Goal: Information Seeking & Learning: Check status

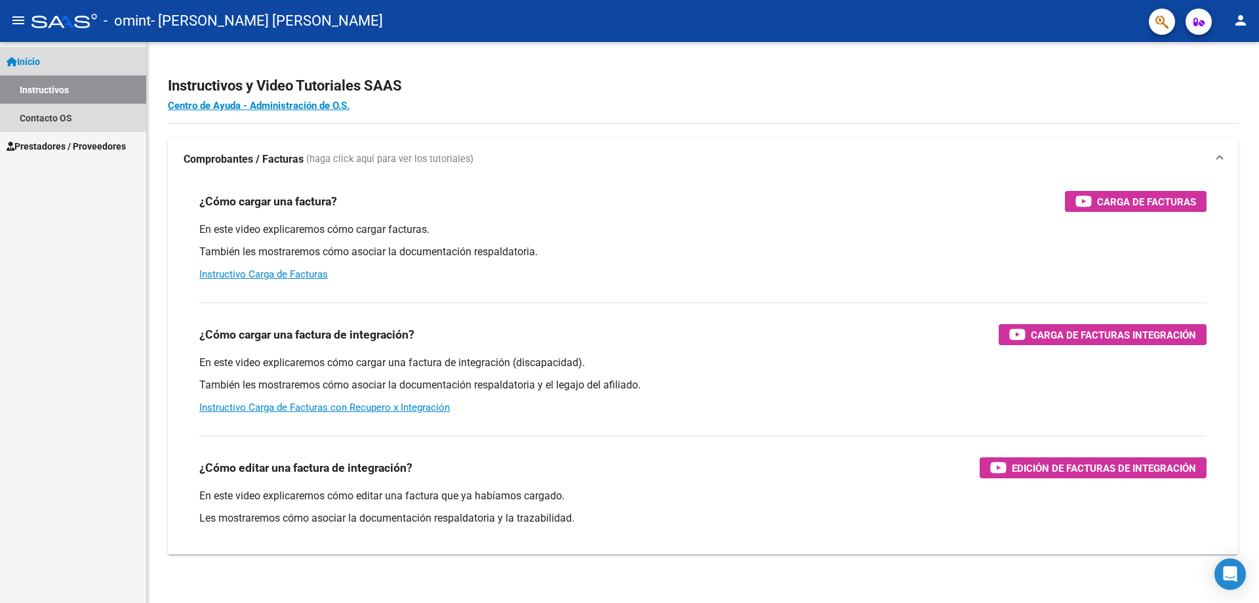
click at [66, 89] on link "Instructivos" at bounding box center [73, 89] width 146 height 28
click at [60, 117] on link "Contacto OS" at bounding box center [73, 118] width 146 height 28
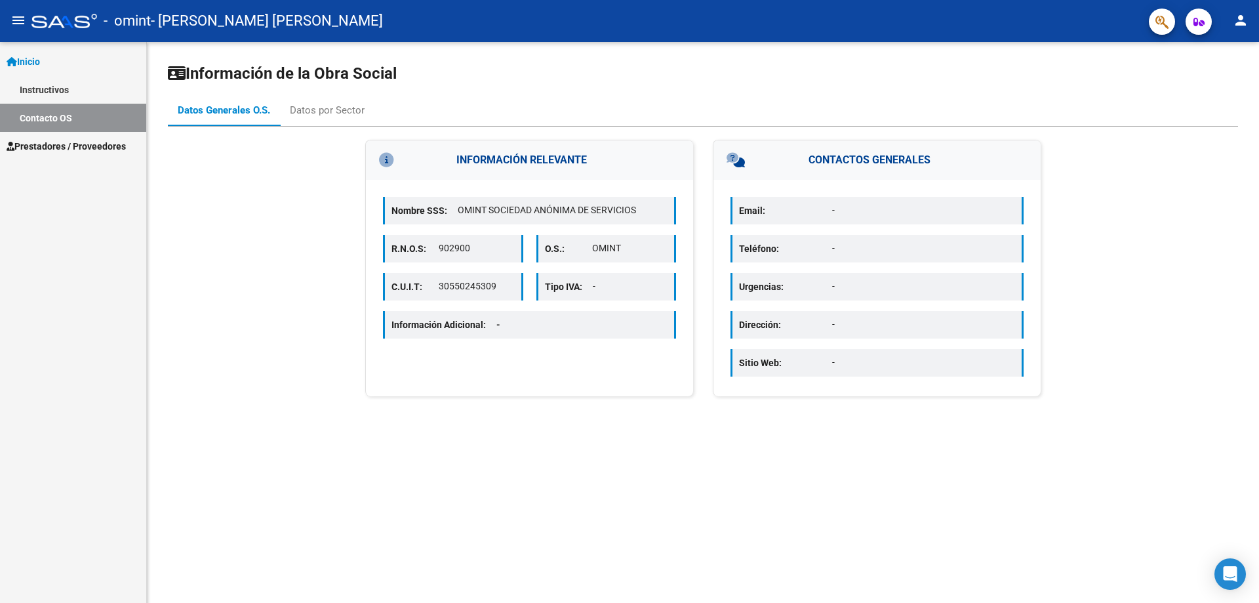
click at [40, 145] on span "Prestadores / Proveedores" at bounding box center [66, 146] width 119 height 14
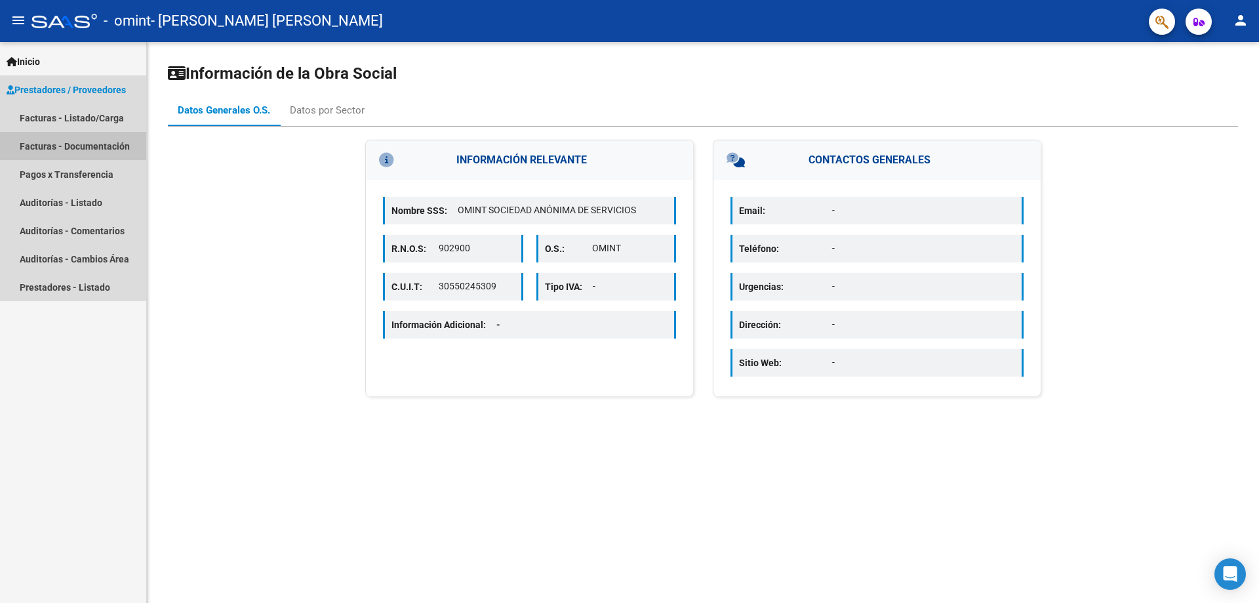
click at [62, 142] on link "Facturas - Documentación" at bounding box center [73, 146] width 146 height 28
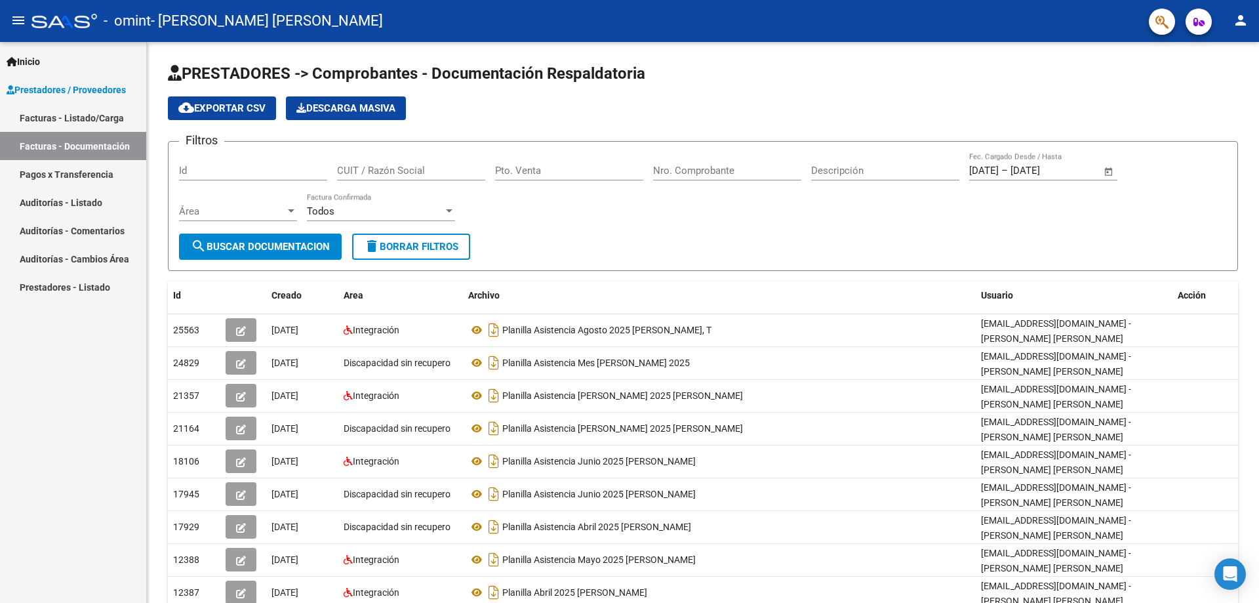
click at [85, 114] on link "Facturas - Listado/Carga" at bounding box center [73, 118] width 146 height 28
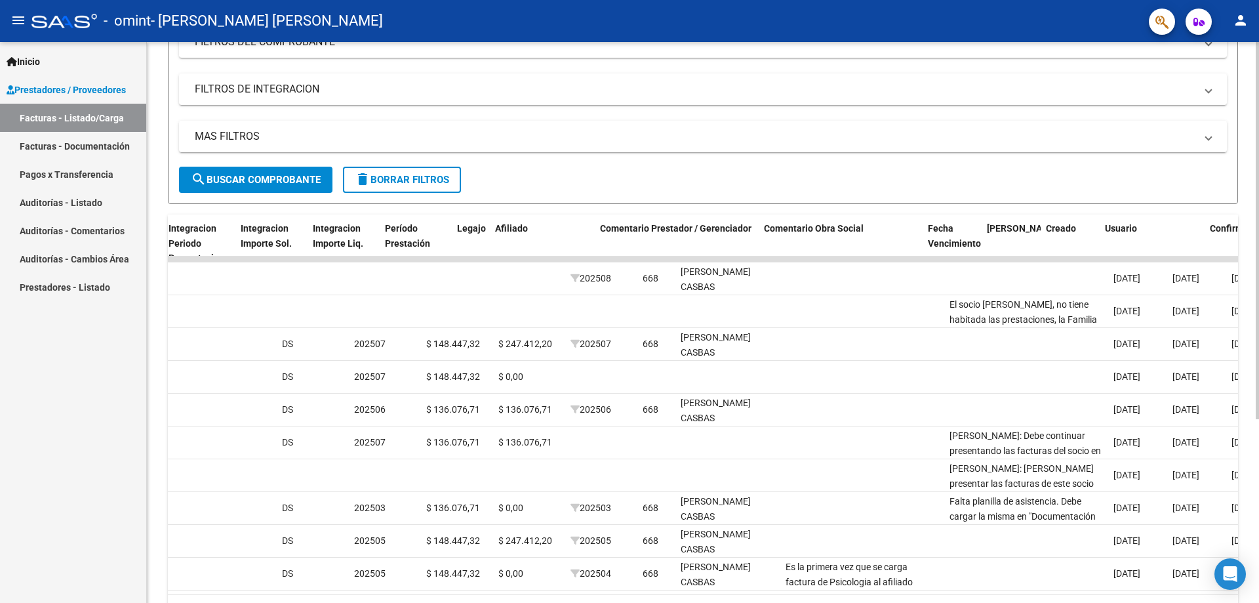
scroll to position [0, 1492]
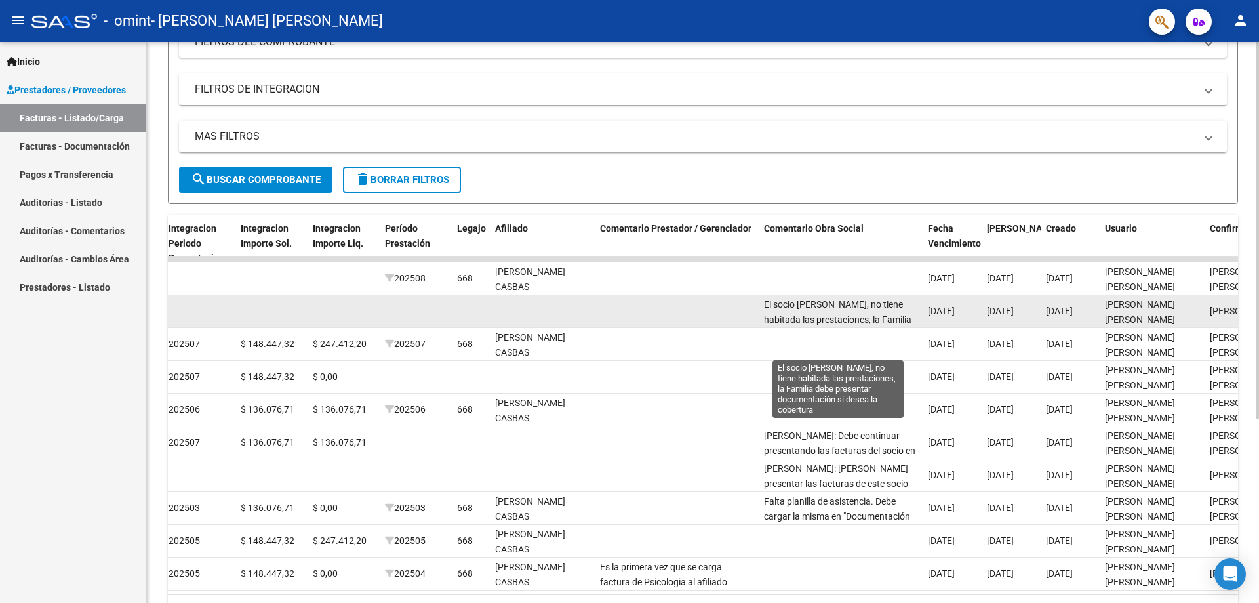
click at [830, 321] on span "El socio [PERSON_NAME], no tiene habitada las prestaciones, la Familia debe pre…" at bounding box center [838, 326] width 148 height 55
click at [833, 315] on span "El socio [PERSON_NAME], no tiene habitada las prestaciones, la Familia debe pre…" at bounding box center [838, 326] width 148 height 55
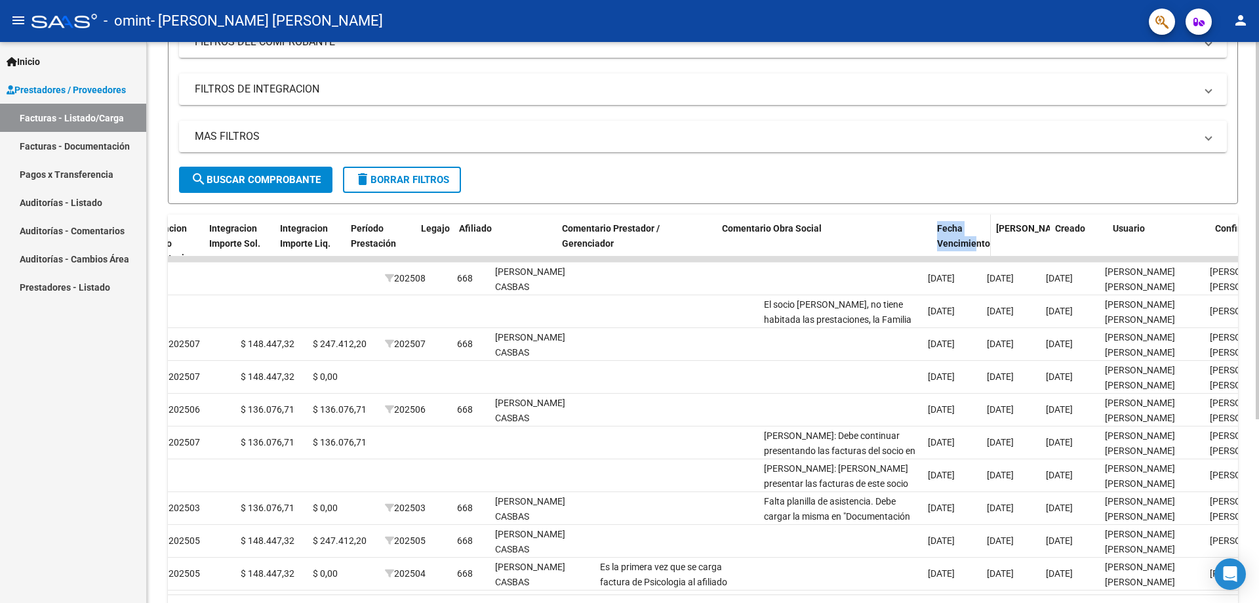
drag, startPoint x: 918, startPoint y: 246, endPoint x: 974, endPoint y: 237, distance: 57.0
click at [974, 237] on div "ID CAE Facturado x Orden De Area Razón Social CPBT Monto Fecha Cpbt [PERSON_NAM…" at bounding box center [58, 243] width 2764 height 58
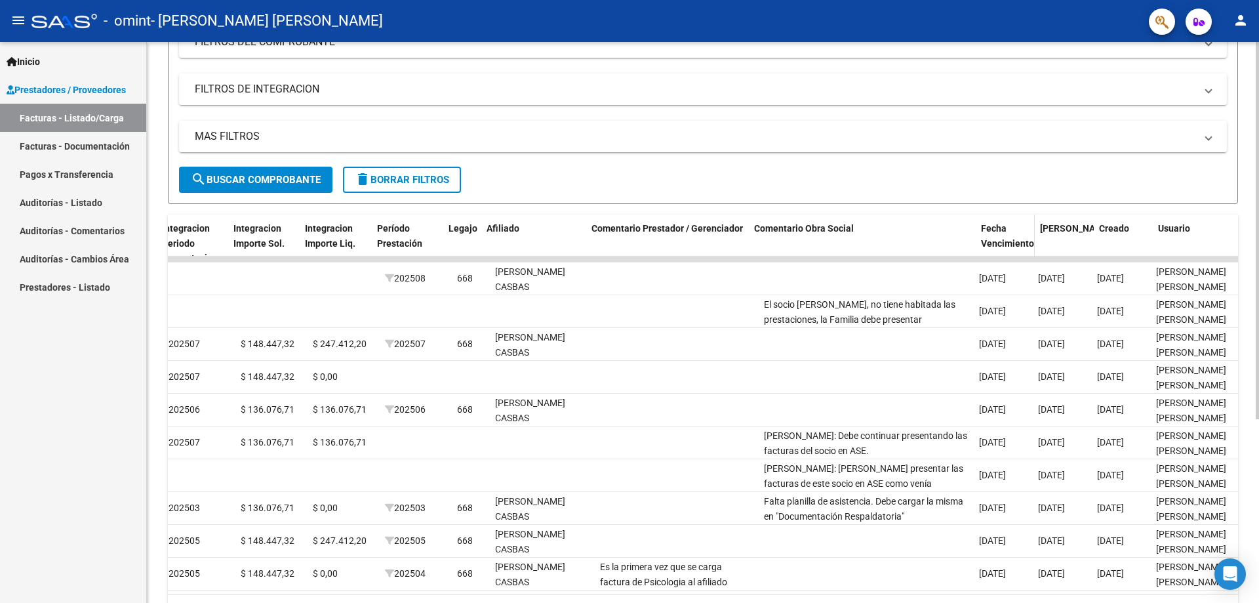
drag, startPoint x: 970, startPoint y: 234, endPoint x: 983, endPoint y: 231, distance: 13.4
click at [983, 231] on div "ID CAE Facturado x Orden De Area Razón Social CPBT Monto Fecha Cpbt [PERSON_NAM…" at bounding box center [83, 243] width 2815 height 58
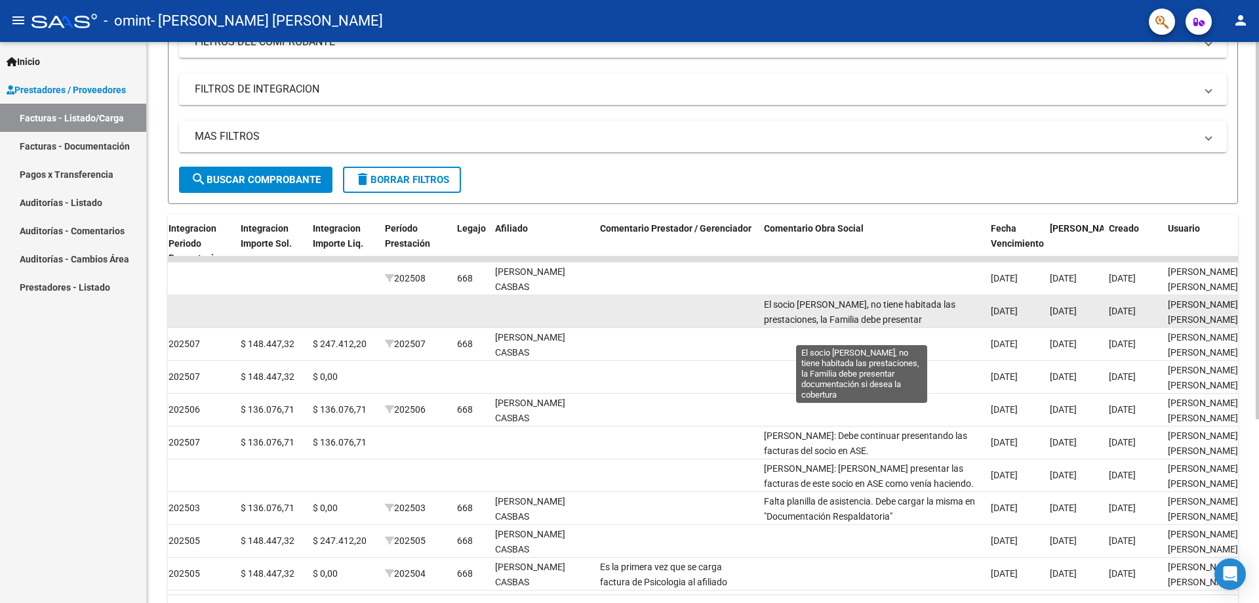
click at [907, 315] on span "El socio [PERSON_NAME], no tiene habitada las prestaciones, la Familia debe pre…" at bounding box center [859, 319] width 191 height 41
click at [926, 318] on div "El socio [PERSON_NAME], no tiene habitada las prestaciones, la Familia debe pre…" at bounding box center [872, 311] width 216 height 28
click at [927, 322] on div "El socio [PERSON_NAME], no tiene habitada las prestaciones, la Familia debe pre…" at bounding box center [872, 311] width 216 height 28
drag, startPoint x: 760, startPoint y: 300, endPoint x: 920, endPoint y: 324, distance: 162.4
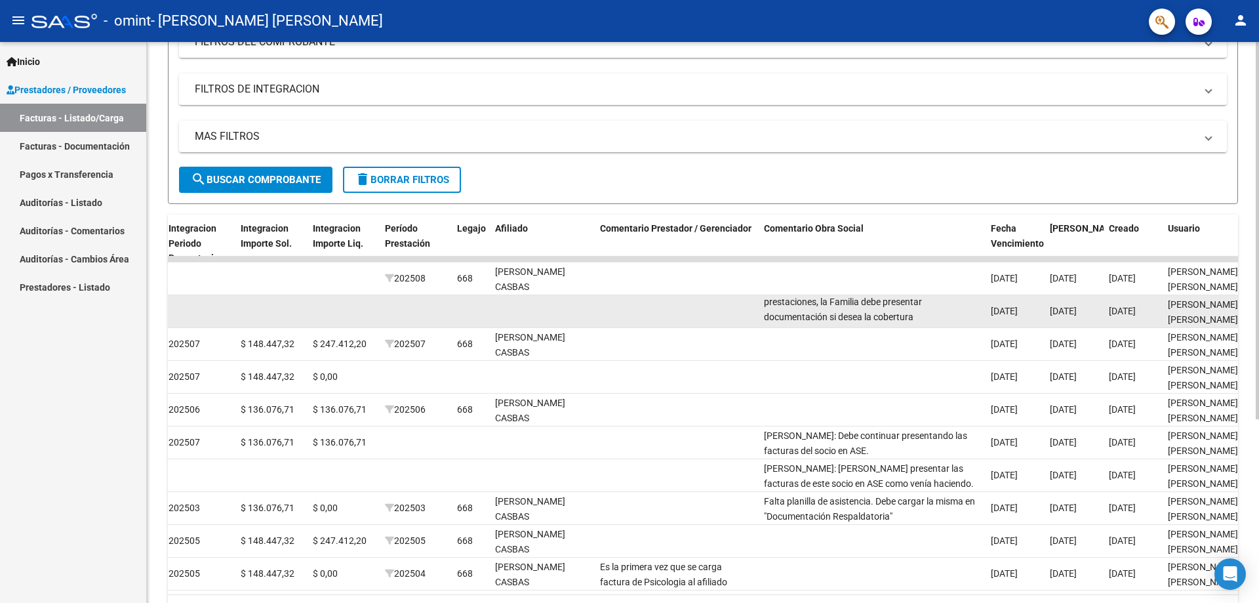
click at [920, 324] on datatable-body-cell "El socio [PERSON_NAME], no tiene habitada las prestaciones, la Familia debe pre…" at bounding box center [872, 311] width 227 height 32
copy span "El socio [PERSON_NAME], no tiene habitada las prestaciones, la Familia debe pre…"
